Goal: Find specific page/section: Find specific page/section

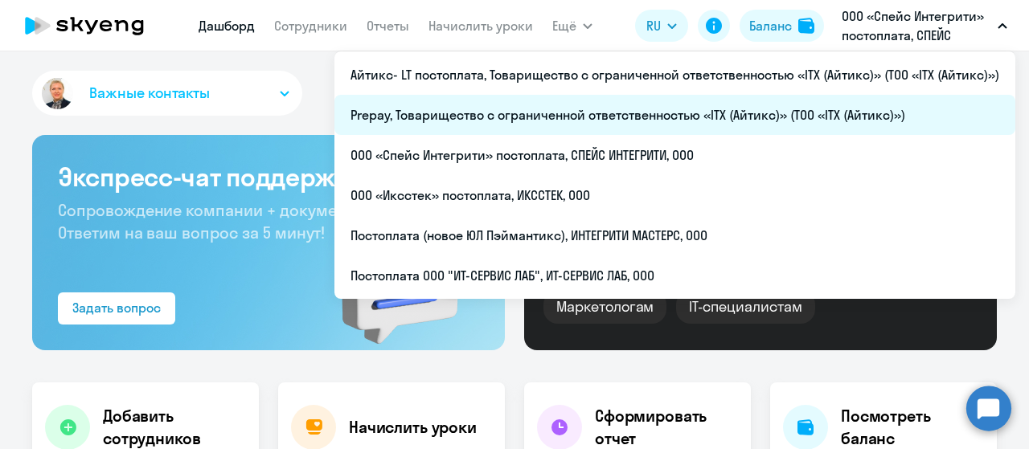
click at [558, 115] on li "Prepay, Товарищество с ограниченной ответственностью «ITX (Айтикс)» (ТОО «ITX (…" at bounding box center [674, 115] width 681 height 40
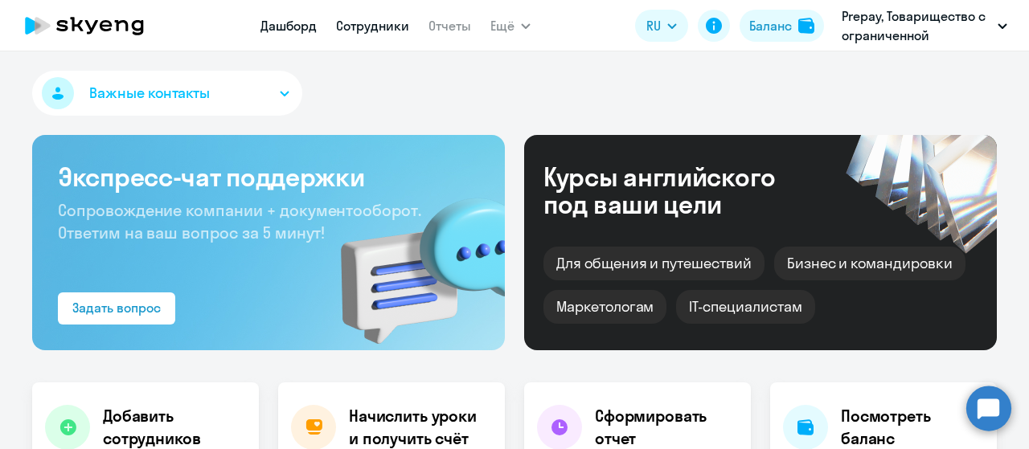
click at [383, 31] on link "Сотрудники" at bounding box center [372, 26] width 73 height 16
select select "30"
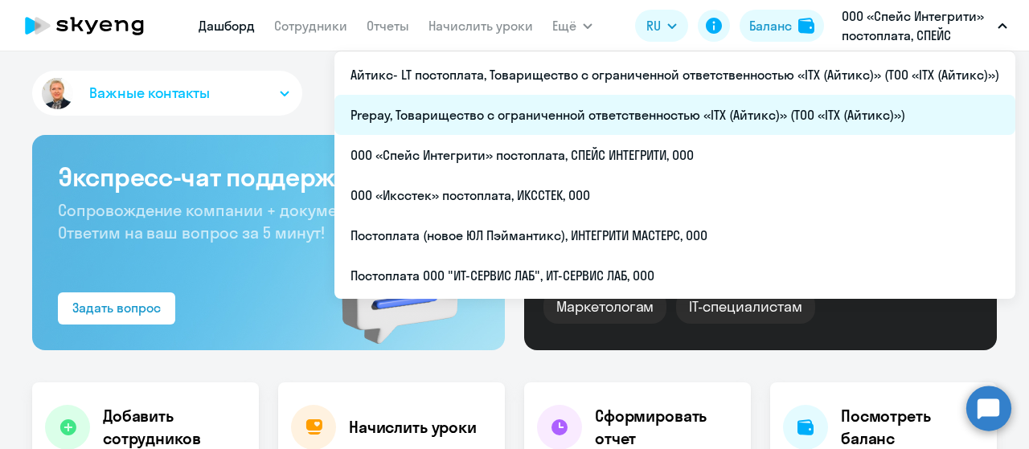
click at [515, 120] on li "Prepay, Товарищество с ограниченной ответственностью «ITX (Айтикс)» (ТОО «ITX (…" at bounding box center [674, 115] width 681 height 40
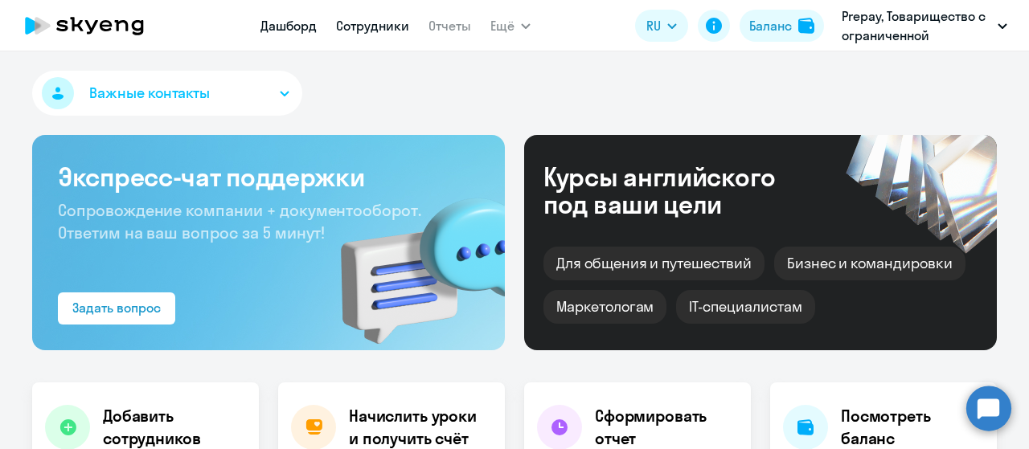
click at [360, 27] on link "Сотрудники" at bounding box center [372, 26] width 73 height 16
select select "30"
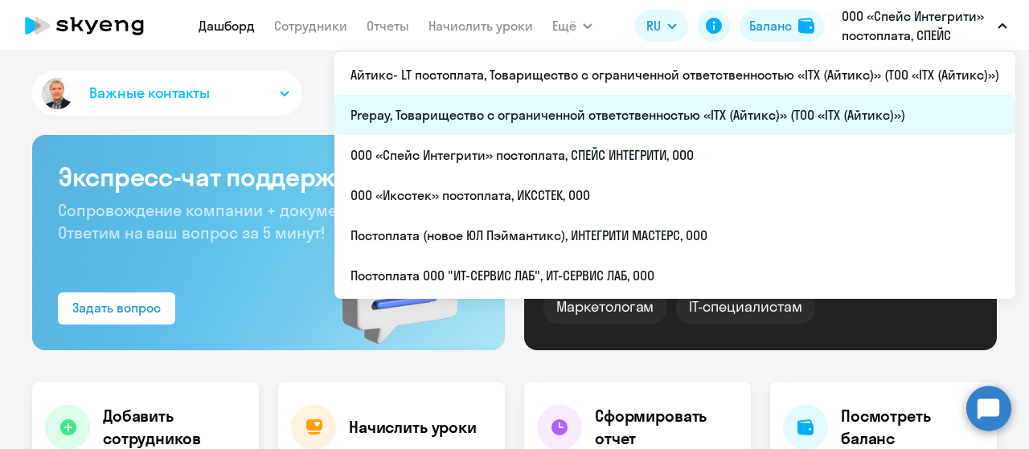
click at [600, 117] on li "Prepay, Товарищество с ограниченной ответственностью «ITX (Айтикс)» (ТОО «ITX (…" at bounding box center [674, 115] width 681 height 40
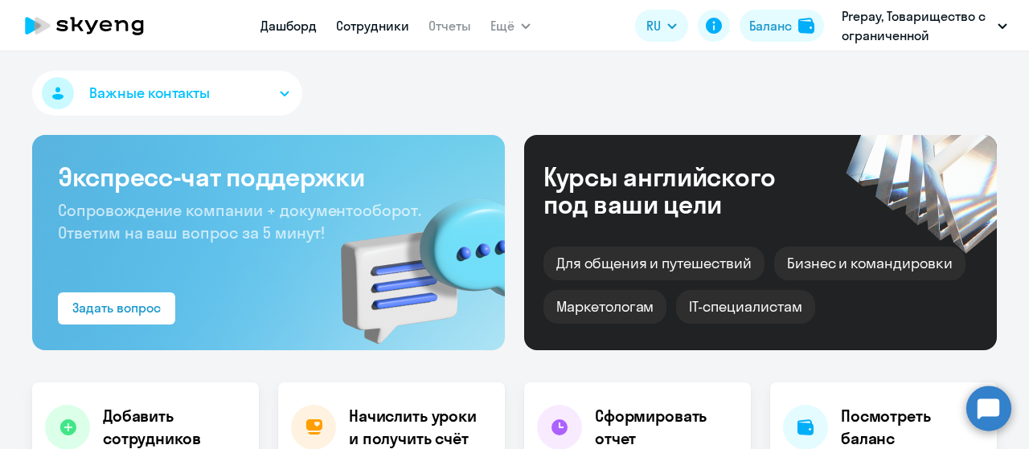
click at [357, 31] on link "Сотрудники" at bounding box center [372, 26] width 73 height 16
select select "30"
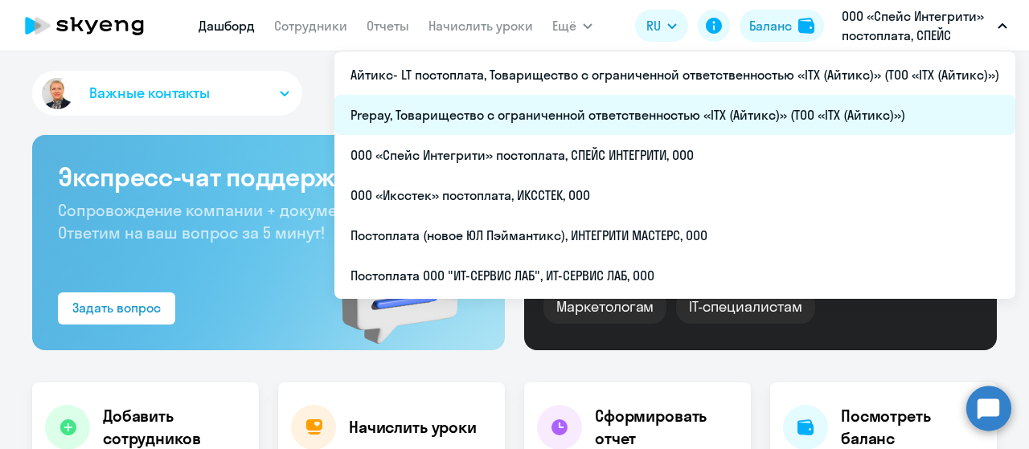
click at [477, 104] on li "Prepay, Товарищество с ограниченной ответственностью «ITX (Айтикс)» (ТОО «ITX (…" at bounding box center [674, 115] width 681 height 40
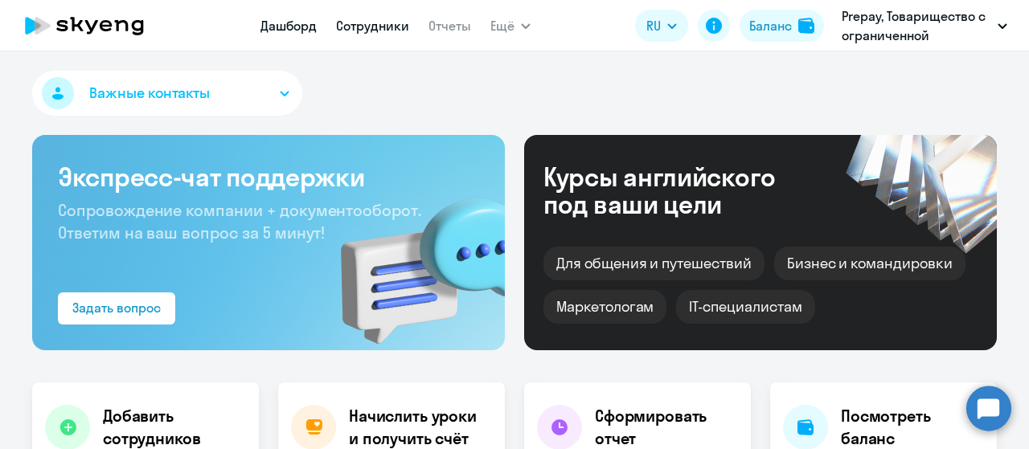
click at [344, 27] on link "Сотрудники" at bounding box center [372, 26] width 73 height 16
select select "30"
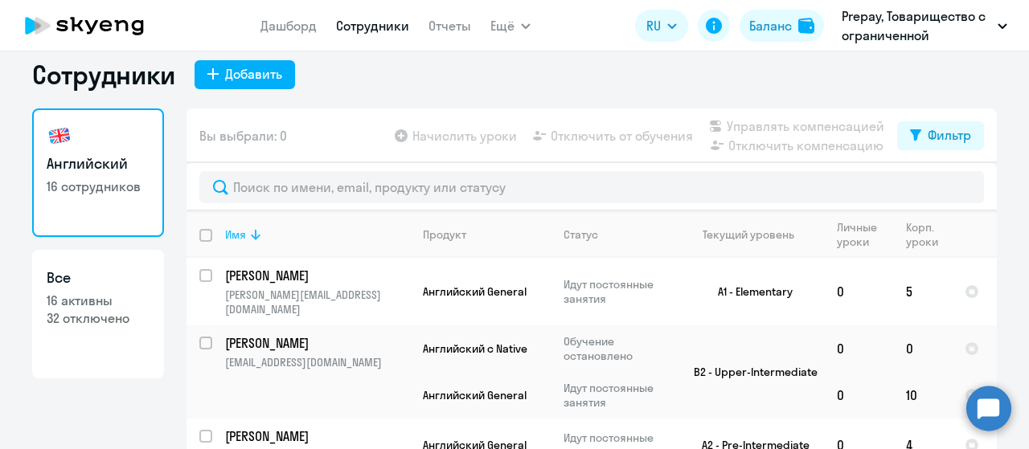
scroll to position [64, 0]
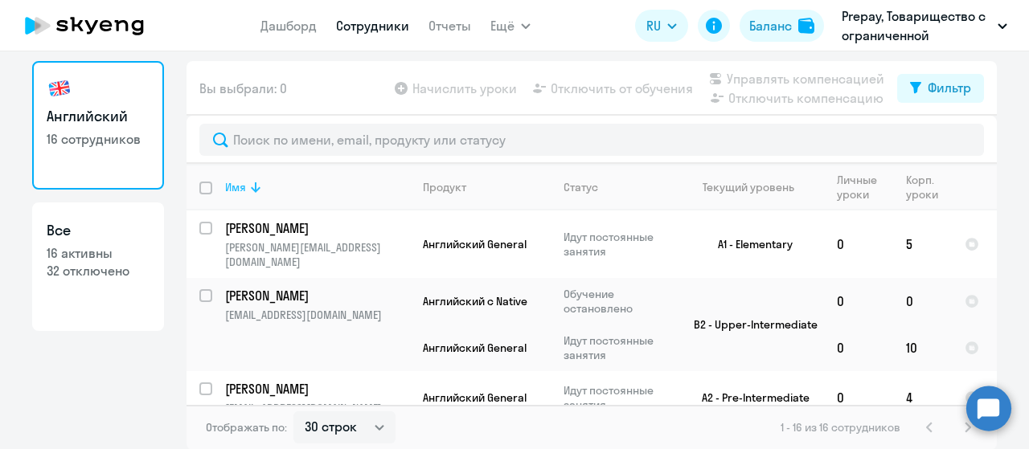
click at [246, 181] on icon at bounding box center [255, 187] width 19 height 19
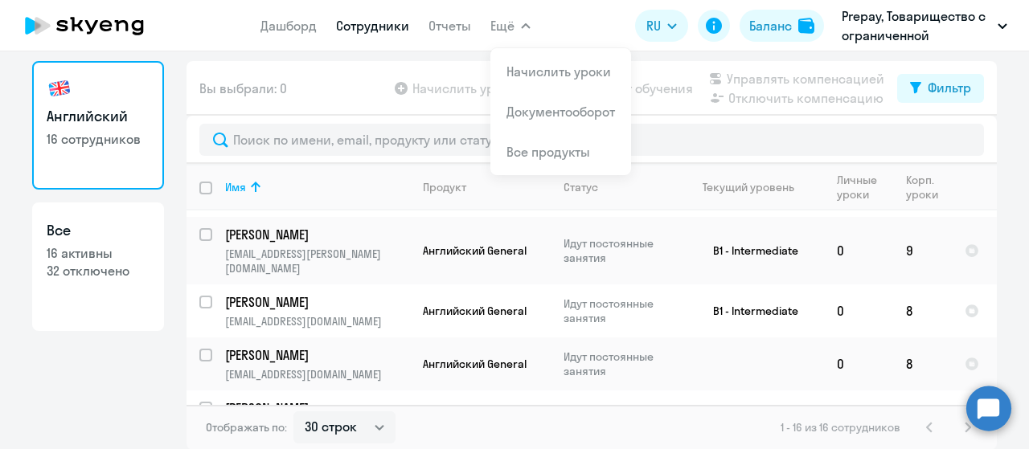
scroll to position [0, 0]
